Goal: Communication & Community: Answer question/provide support

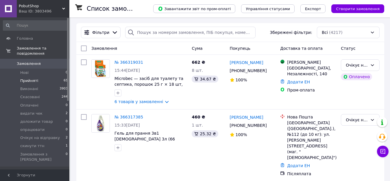
click at [32, 78] on span "Прийняті" at bounding box center [29, 80] width 18 height 5
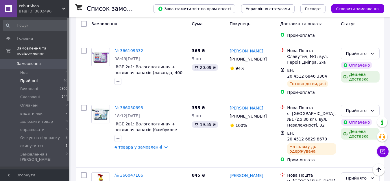
scroll to position [1218, 0]
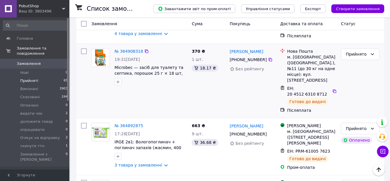
scroll to position [145, 0]
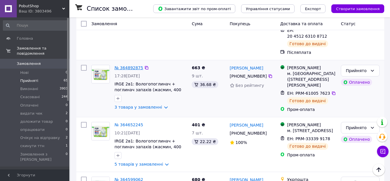
click at [131, 65] on link "№ 364892875" at bounding box center [129, 67] width 29 height 5
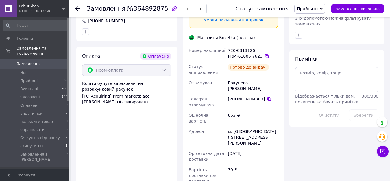
scroll to position [318, 0]
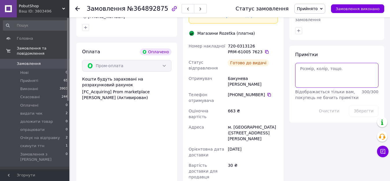
click at [302, 64] on textarea at bounding box center [336, 75] width 83 height 25
type textarea "отримано"
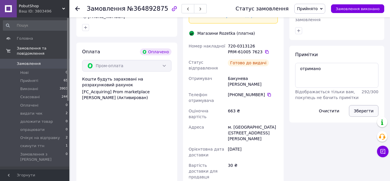
click at [366, 105] on button "Зберегти" at bounding box center [364, 111] width 30 height 12
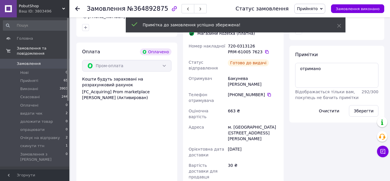
scroll to position [22, 0]
click at [76, 8] on icon at bounding box center [77, 8] width 5 height 5
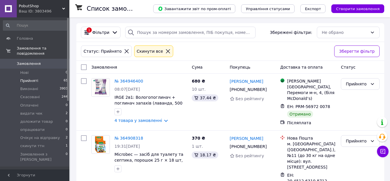
click at [124, 50] on icon at bounding box center [126, 51] width 5 height 5
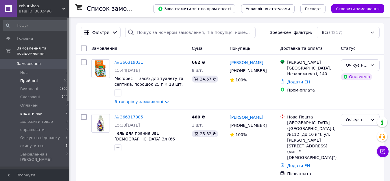
click at [31, 111] on span "видати чек" at bounding box center [31, 113] width 22 height 5
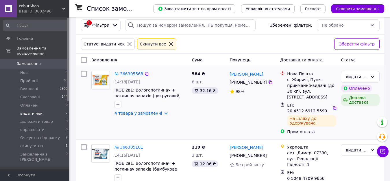
scroll to position [11, 0]
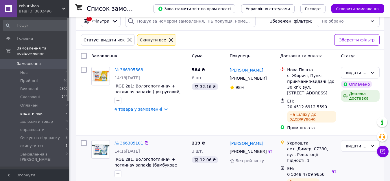
click at [121, 141] on link "№ 366305101" at bounding box center [129, 143] width 29 height 5
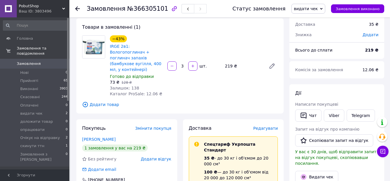
scroll to position [29, 0]
click at [337, 114] on link "Viber" at bounding box center [334, 116] width 20 height 12
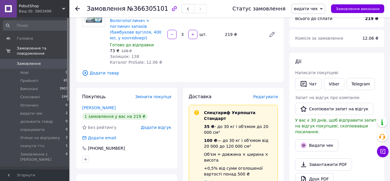
scroll to position [145, 0]
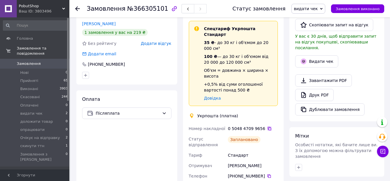
click at [267, 126] on icon at bounding box center [269, 128] width 5 height 5
click at [319, 11] on span "видати чек" at bounding box center [309, 9] width 34 height 10
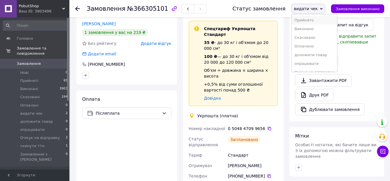
click at [319, 21] on li "Прийнято" at bounding box center [314, 20] width 45 height 9
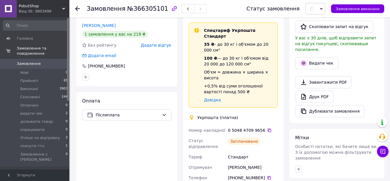
scroll to position [0, 0]
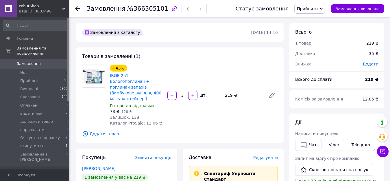
click at [77, 7] on use at bounding box center [77, 8] width 5 height 5
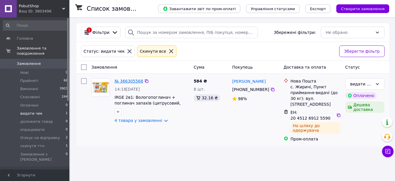
click at [126, 82] on link "№ 366305568" at bounding box center [129, 81] width 29 height 5
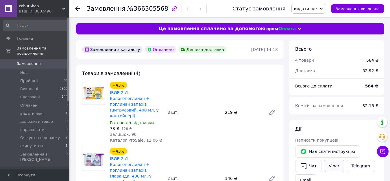
click at [333, 168] on link "Viber" at bounding box center [334, 166] width 20 height 12
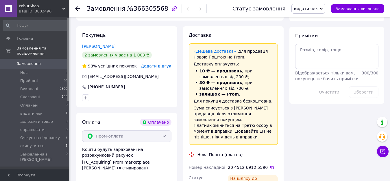
scroll to position [347, 0]
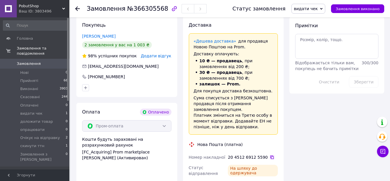
click at [270, 155] on icon at bounding box center [272, 157] width 5 height 5
click at [311, 8] on span "видати чек" at bounding box center [306, 8] width 24 height 5
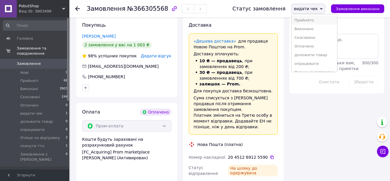
click at [311, 18] on li "Прийнято" at bounding box center [314, 20] width 45 height 9
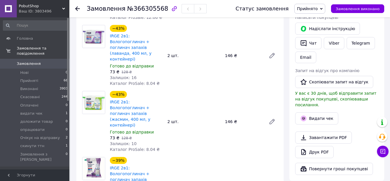
scroll to position [58, 0]
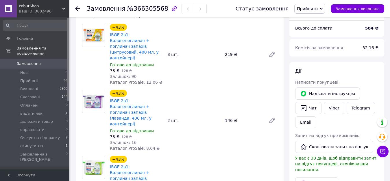
click at [75, 8] on icon at bounding box center [77, 8] width 5 height 5
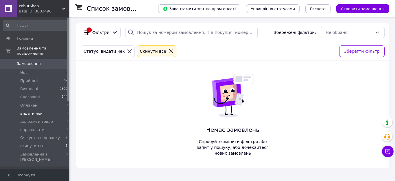
click at [127, 54] on icon at bounding box center [129, 51] width 5 height 5
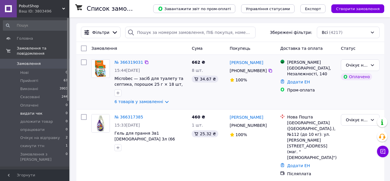
click at [206, 101] on div "662 ₴ 8 шт. 34.67 ₴" at bounding box center [209, 82] width 38 height 50
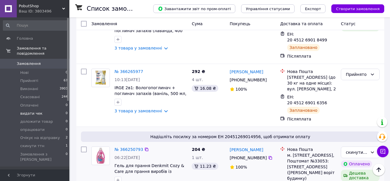
click at [103, 147] on img at bounding box center [100, 156] width 11 height 18
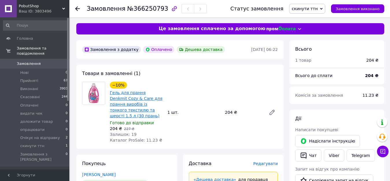
click at [118, 102] on link "Гель для прання Denkmit Cozy & Care для прання виробів із тонкого текстилю та ш…" at bounding box center [136, 104] width 53 height 28
click at [77, 7] on use at bounding box center [77, 8] width 5 height 5
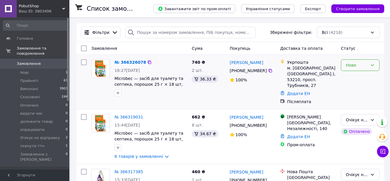
click at [361, 63] on div "Нове" at bounding box center [357, 65] width 22 height 6
click at [356, 77] on li "Прийнято" at bounding box center [361, 78] width 38 height 10
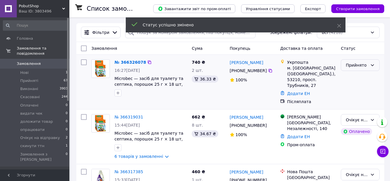
click at [360, 64] on div "Прийнято" at bounding box center [357, 65] width 22 height 6
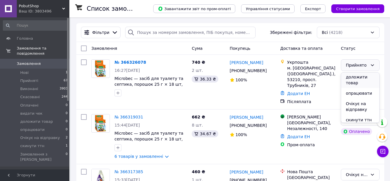
scroll to position [45, 0]
click at [357, 103] on li "Очікує на відправку" at bounding box center [361, 104] width 38 height 16
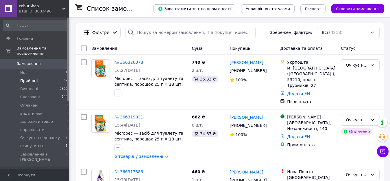
drag, startPoint x: 159, startPoint y: 134, endPoint x: 28, endPoint y: 76, distance: 143.6
click at [28, 78] on span "Прийняті" at bounding box center [29, 80] width 18 height 5
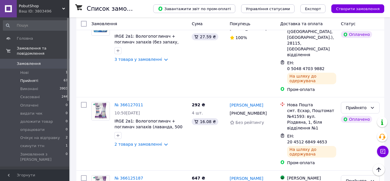
scroll to position [1196, 0]
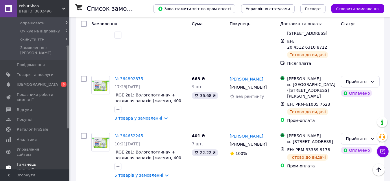
scroll to position [116, 0]
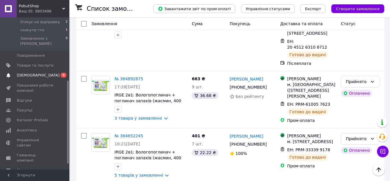
click at [27, 73] on span "[DEMOGRAPHIC_DATA]" at bounding box center [38, 75] width 43 height 5
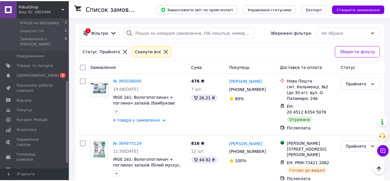
scroll to position [19, 0]
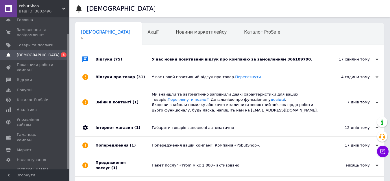
click at [310, 58] on div "У вас новий позитивний відгук про компанію за замовленням 366109790." at bounding box center [236, 59] width 169 height 5
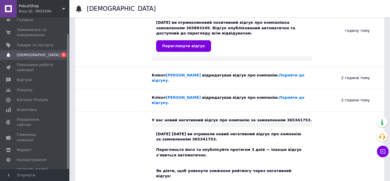
scroll to position [0, 0]
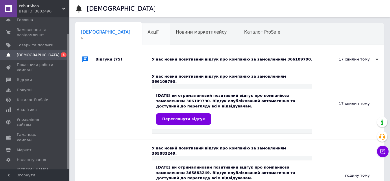
click at [148, 31] on span "Акції" at bounding box center [153, 32] width 11 height 5
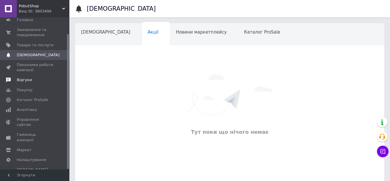
click at [21, 82] on span "Відгуки" at bounding box center [24, 79] width 15 height 5
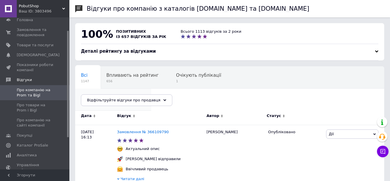
click at [140, 95] on span "Опубліковані без комен..." at bounding box center [110, 97] width 59 height 5
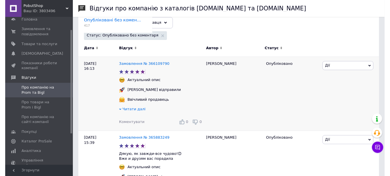
scroll to position [87, 0]
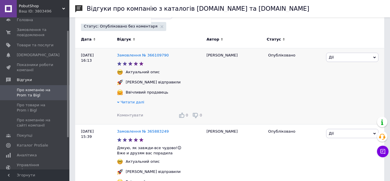
click at [131, 115] on span "Коментувати" at bounding box center [130, 115] width 26 height 4
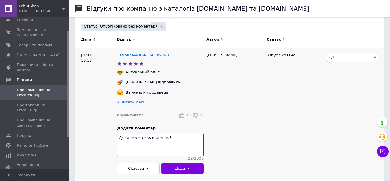
click at [142, 141] on textarea "Дякуємо за замовлення!" at bounding box center [160, 145] width 87 height 22
type textarea "Дякуємо за замовлення!"
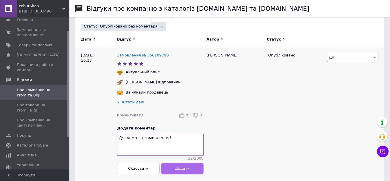
click at [191, 174] on button "Додати" at bounding box center [182, 169] width 43 height 12
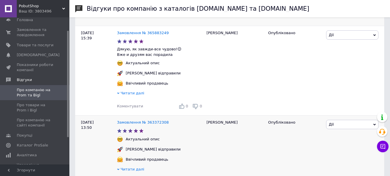
scroll to position [232, 0]
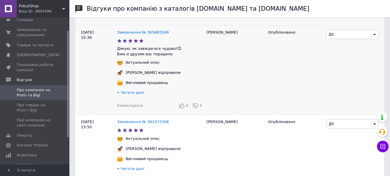
click at [126, 106] on span "Коментувати" at bounding box center [130, 105] width 26 height 4
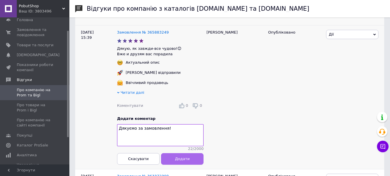
type textarea "Дякуємо за замовлення!"
click at [172, 162] on button "Додати" at bounding box center [182, 159] width 43 height 12
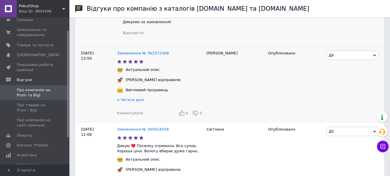
scroll to position [347, 0]
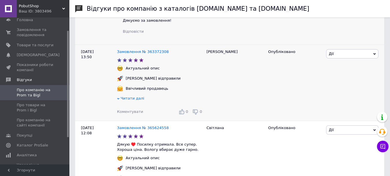
click at [126, 114] on span "Коментувати" at bounding box center [130, 111] width 26 height 4
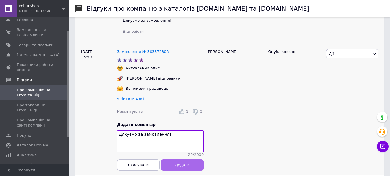
type textarea "Дякуємо за замовлення!"
click at [187, 167] on button "Додати" at bounding box center [182, 165] width 43 height 12
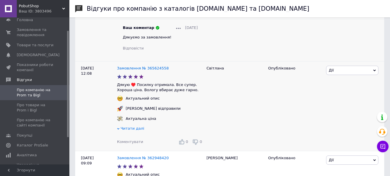
scroll to position [463, 0]
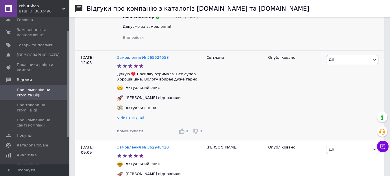
click at [135, 132] on span "Коментувати" at bounding box center [130, 131] width 26 height 4
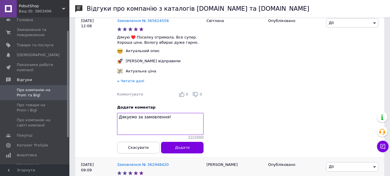
scroll to position [579, 0]
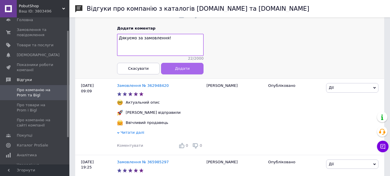
type textarea "Дякуємо за замовлення!"
click at [194, 74] on button "Додати" at bounding box center [182, 69] width 43 height 12
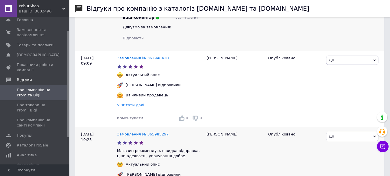
scroll to position [608, 0]
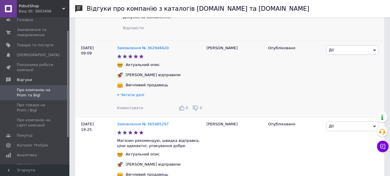
click at [130, 110] on span "Коментувати" at bounding box center [130, 108] width 26 height 4
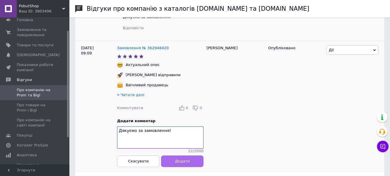
type textarea "Дякуємо за замовлення!"
click at [189, 167] on button "Додати" at bounding box center [182, 161] width 43 height 12
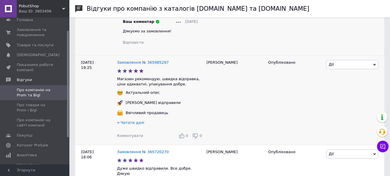
scroll to position [724, 0]
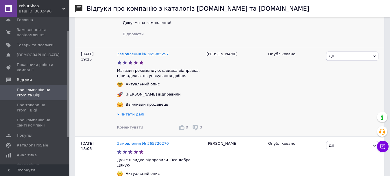
click at [128, 129] on span "Коментувати" at bounding box center [130, 127] width 26 height 4
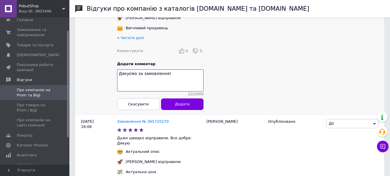
scroll to position [810, 0]
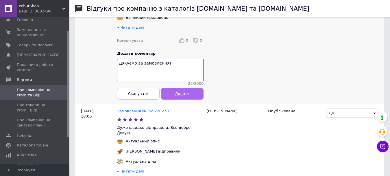
type textarea "Дякуємо за замовлення!"
click at [188, 96] on span "Додати" at bounding box center [182, 93] width 15 height 4
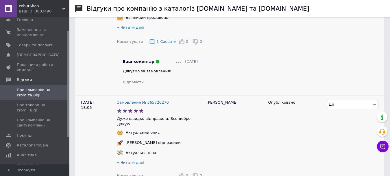
scroll to position [839, 0]
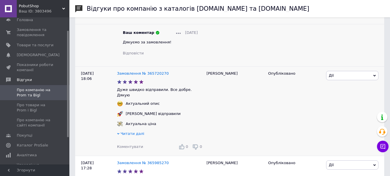
click at [130, 147] on span "Коментувати" at bounding box center [130, 146] width 26 height 4
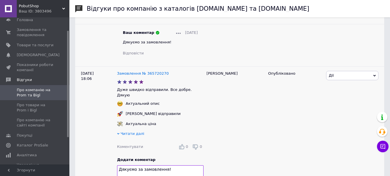
scroll to position [955, 0]
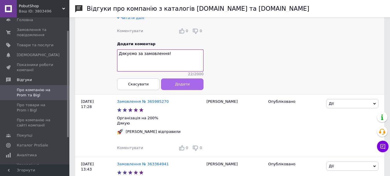
type textarea "Дякуємо за замовлення!"
click at [189, 90] on button "Додати" at bounding box center [182, 84] width 43 height 12
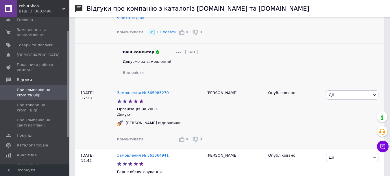
click at [126, 138] on span "Коментувати" at bounding box center [130, 139] width 26 height 4
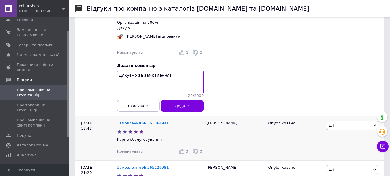
scroll to position [1042, 0]
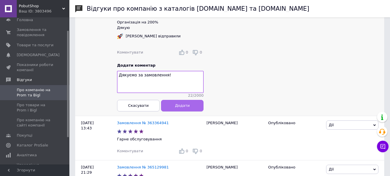
type textarea "Дякуємо за замовлення!"
click at [183, 108] on span "Додати" at bounding box center [182, 105] width 15 height 4
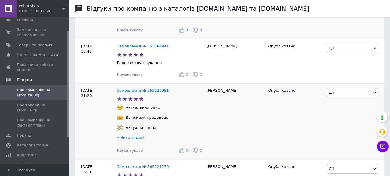
scroll to position [1100, 0]
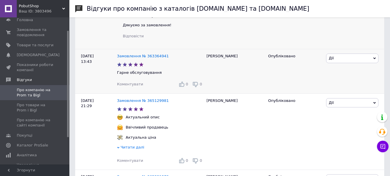
click at [133, 87] on div "Коментувати" at bounding box center [130, 84] width 26 height 5
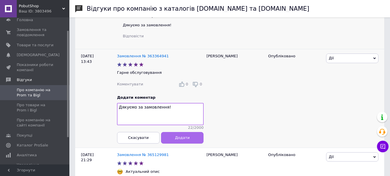
type textarea "Дякуємо за замовлення!"
click at [175, 141] on button "Додати" at bounding box center [182, 138] width 43 height 12
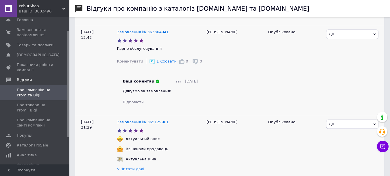
scroll to position [1158, 0]
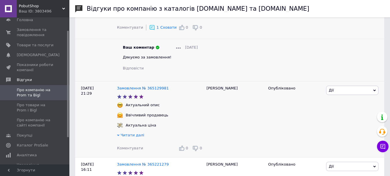
click at [135, 149] on span "Коментувати" at bounding box center [130, 148] width 26 height 4
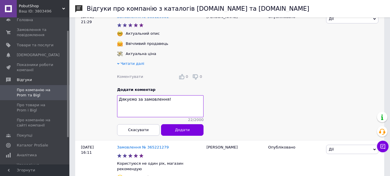
scroll to position [1246, 0]
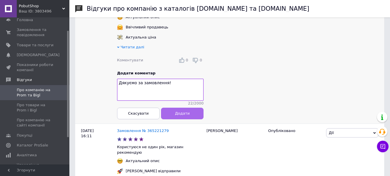
type textarea "Дякуємо за замовлення!"
click at [191, 116] on button "Додати" at bounding box center [182, 114] width 43 height 12
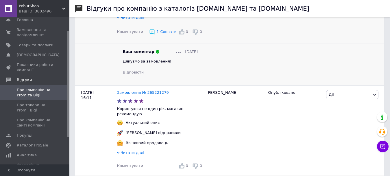
scroll to position [1304, 0]
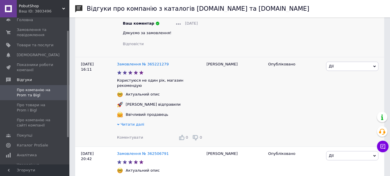
click at [135, 135] on span "Коментувати" at bounding box center [130, 137] width 26 height 4
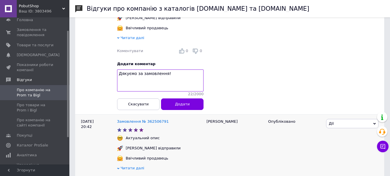
scroll to position [1390, 0]
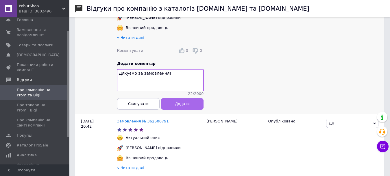
type textarea "Дякуємо за замовлення!"
click at [183, 106] on span "Додати" at bounding box center [182, 104] width 15 height 4
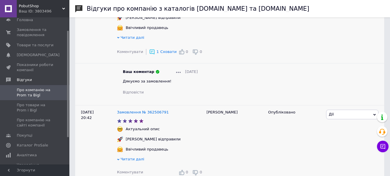
scroll to position [1448, 0]
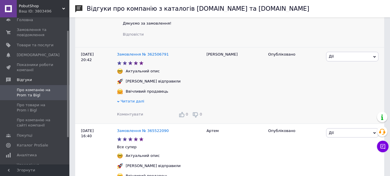
click at [129, 112] on span "Коментувати" at bounding box center [130, 114] width 26 height 4
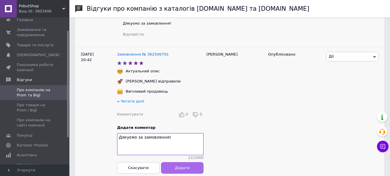
type textarea "Дякуємо за замовлення!"
click at [188, 170] on span "Додати" at bounding box center [182, 168] width 15 height 4
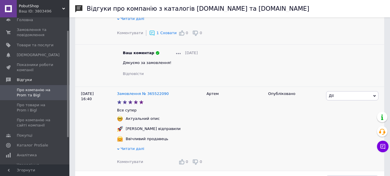
scroll to position [1564, 0]
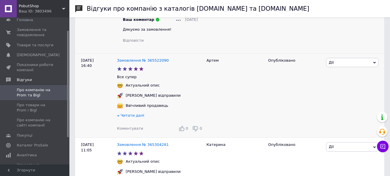
click at [131, 129] on span "Коментувати" at bounding box center [130, 128] width 26 height 4
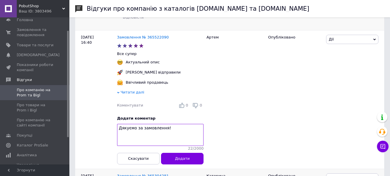
scroll to position [1622, 0]
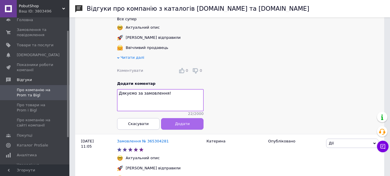
type textarea "Дякуємо за замовлення!"
click at [182, 126] on span "Додати" at bounding box center [182, 124] width 15 height 4
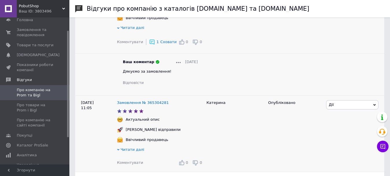
scroll to position [1680, 0]
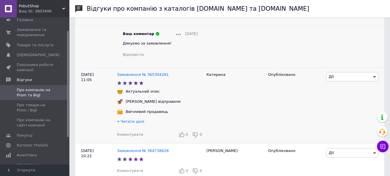
click at [129, 135] on span "Коментувати" at bounding box center [130, 134] width 26 height 4
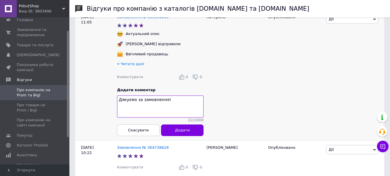
scroll to position [1738, 0]
type textarea "Дякуємо за замовлення!"
click at [190, 134] on button "Додати" at bounding box center [182, 130] width 43 height 12
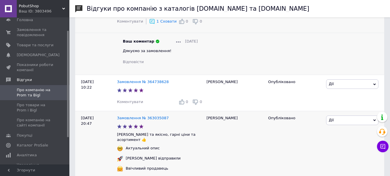
scroll to position [1796, 0]
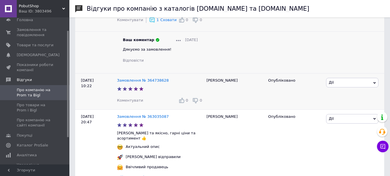
click at [126, 99] on span "Коментувати" at bounding box center [130, 100] width 26 height 4
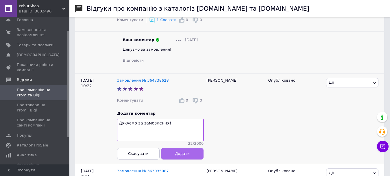
type textarea "Дякуємо за замовлення!"
click at [188, 156] on span "Додати" at bounding box center [182, 153] width 15 height 4
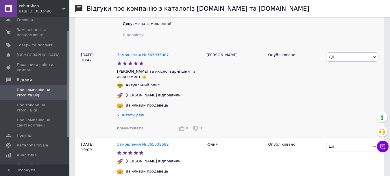
scroll to position [1911, 0]
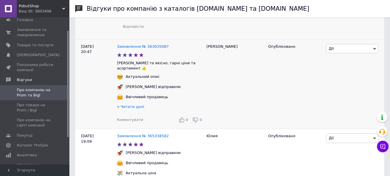
click at [131, 118] on span "Коментувати" at bounding box center [130, 120] width 26 height 4
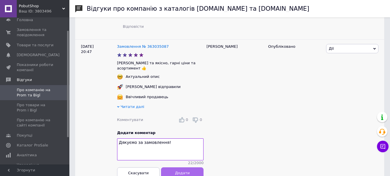
type textarea "Дякуємо за замовлення!"
click at [184, 172] on span "Додати" at bounding box center [182, 173] width 15 height 4
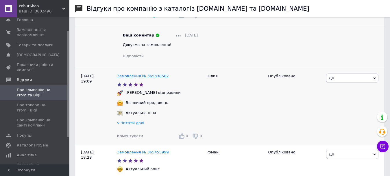
scroll to position [2027, 0]
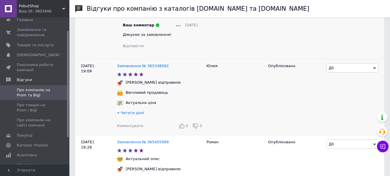
click at [129, 124] on span "Коментувати" at bounding box center [130, 126] width 26 height 4
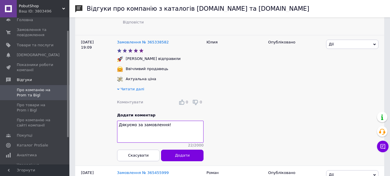
scroll to position [2085, 0]
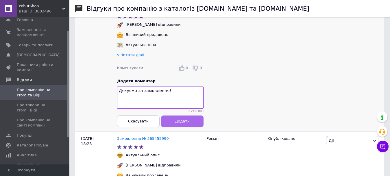
type textarea "Дякуємо за замовлення!"
click at [185, 119] on span "Додати" at bounding box center [182, 121] width 15 height 4
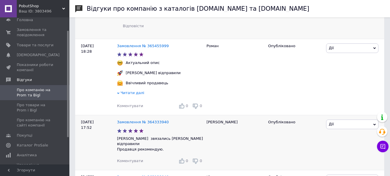
scroll to position [2172, 0]
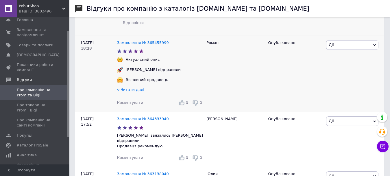
click at [128, 100] on span "Коментувати" at bounding box center [130, 102] width 26 height 4
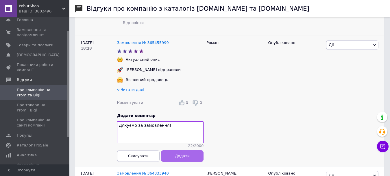
type textarea "Дякуємо за замовлення!"
click at [184, 158] on span "Додати" at bounding box center [182, 156] width 15 height 4
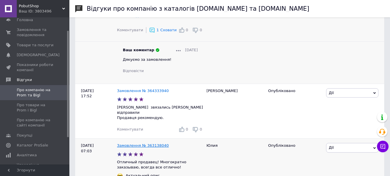
scroll to position [2259, 0]
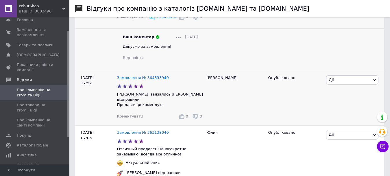
click at [129, 114] on span "Коментувати" at bounding box center [130, 116] width 26 height 4
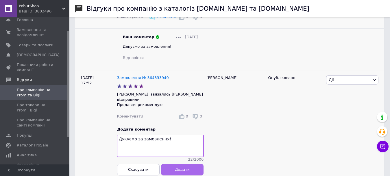
type textarea "Дякуємо за замовлення!"
click at [194, 164] on button "Додати" at bounding box center [182, 170] width 43 height 12
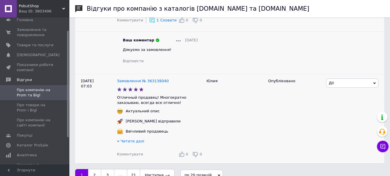
scroll to position [2360, 0]
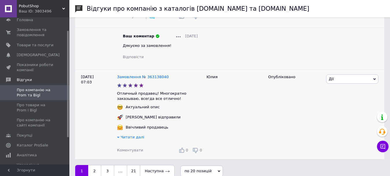
click at [133, 148] on span "Коментувати" at bounding box center [130, 150] width 26 height 4
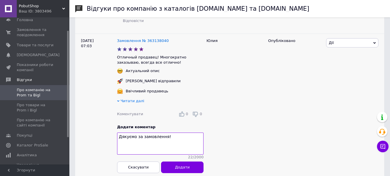
scroll to position [2417, 0]
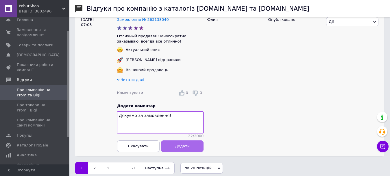
type textarea "Дякуємо за замовлення!"
click at [190, 142] on button "Додати" at bounding box center [182, 146] width 43 height 12
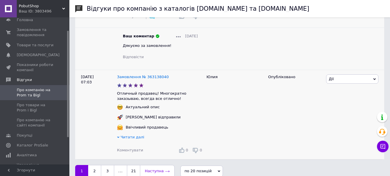
scroll to position [2405, 0]
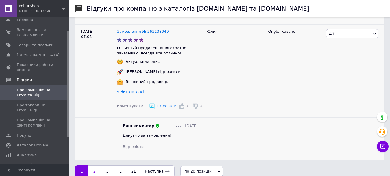
click at [98, 165] on link "2" at bounding box center [94, 171] width 13 height 12
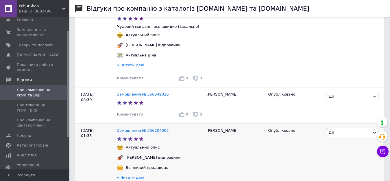
scroll to position [1379, 0]
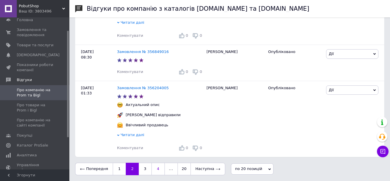
click at [153, 170] on link "4" at bounding box center [158, 169] width 13 height 12
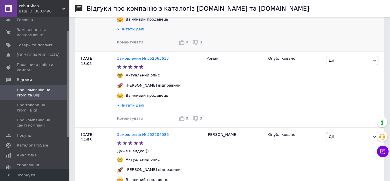
scroll to position [1337, 0]
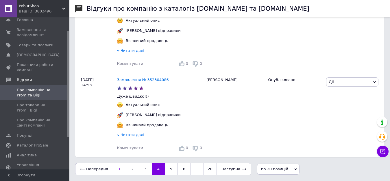
click at [116, 171] on link "1" at bounding box center [119, 169] width 13 height 12
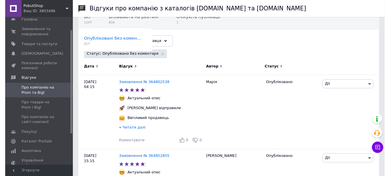
scroll to position [116, 0]
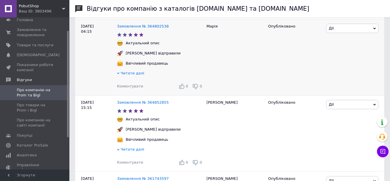
click at [133, 86] on span "Коментувати" at bounding box center [130, 86] width 26 height 4
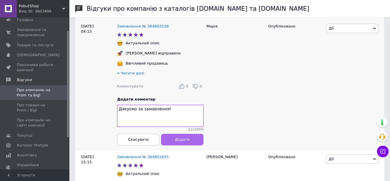
type textarea "Дякуємо за замовлення!"
click at [192, 144] on button "Додати" at bounding box center [182, 140] width 43 height 12
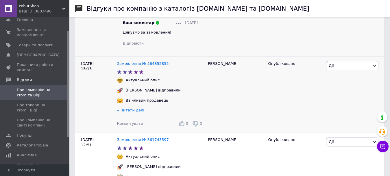
scroll to position [203, 0]
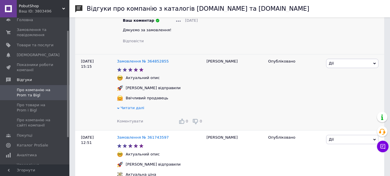
click at [126, 120] on span "Коментувати" at bounding box center [130, 121] width 26 height 4
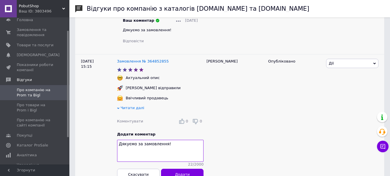
scroll to position [232, 0]
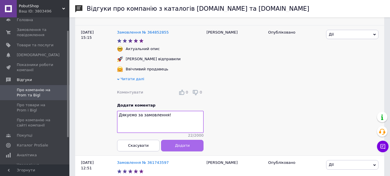
type textarea "Дякуємо за замовлення!"
click at [176, 148] on span "Додати" at bounding box center [182, 145] width 15 height 4
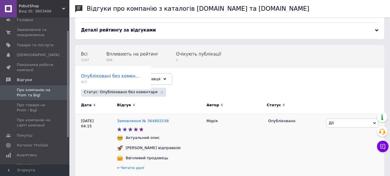
scroll to position [0, 0]
